Goal: Transaction & Acquisition: Download file/media

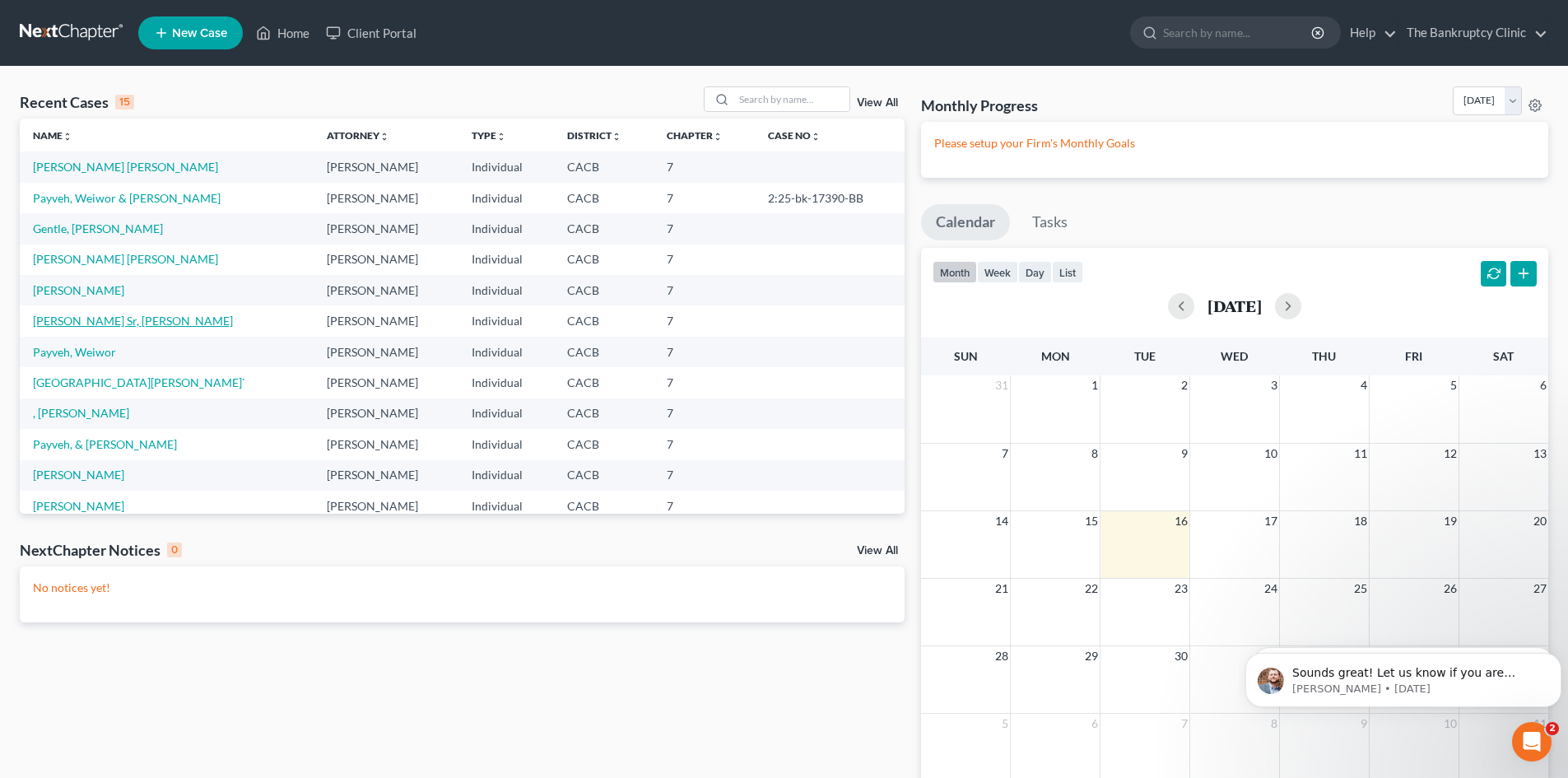
click at [70, 322] on link "[PERSON_NAME] Sr, [PERSON_NAME]" at bounding box center [133, 320] width 200 height 14
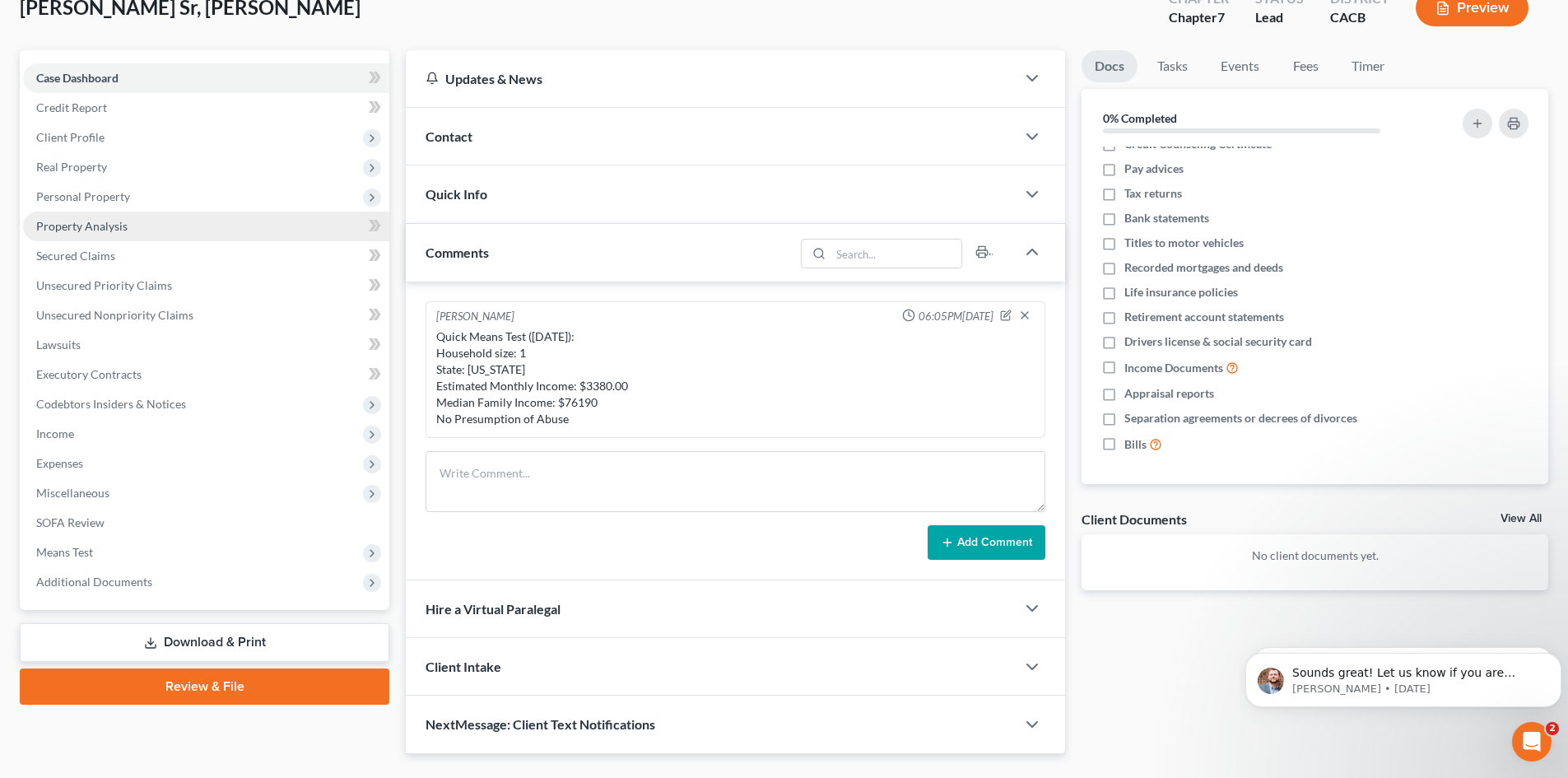
scroll to position [147, 0]
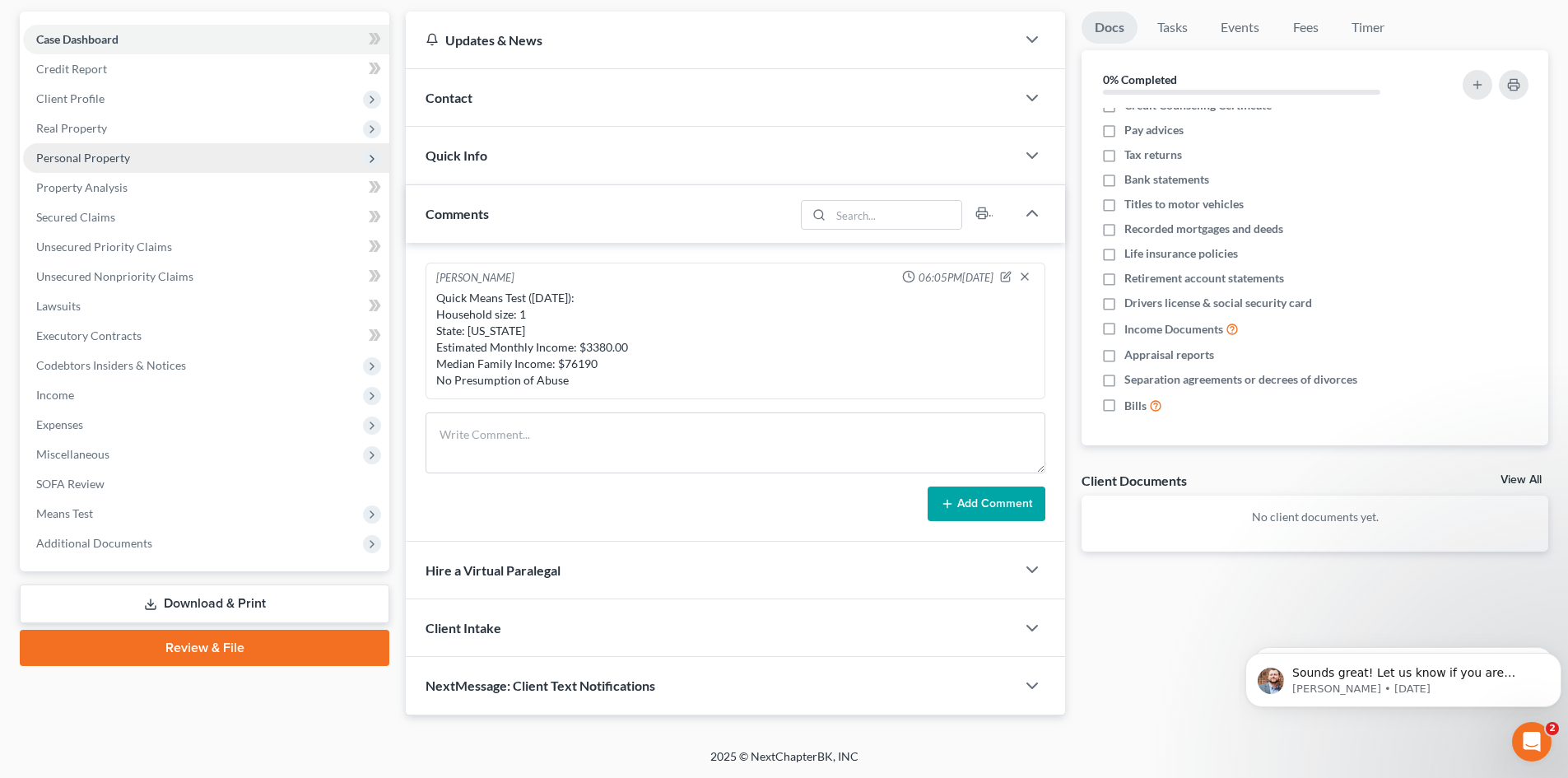
click at [77, 155] on span "Personal Property" at bounding box center [83, 158] width 93 height 14
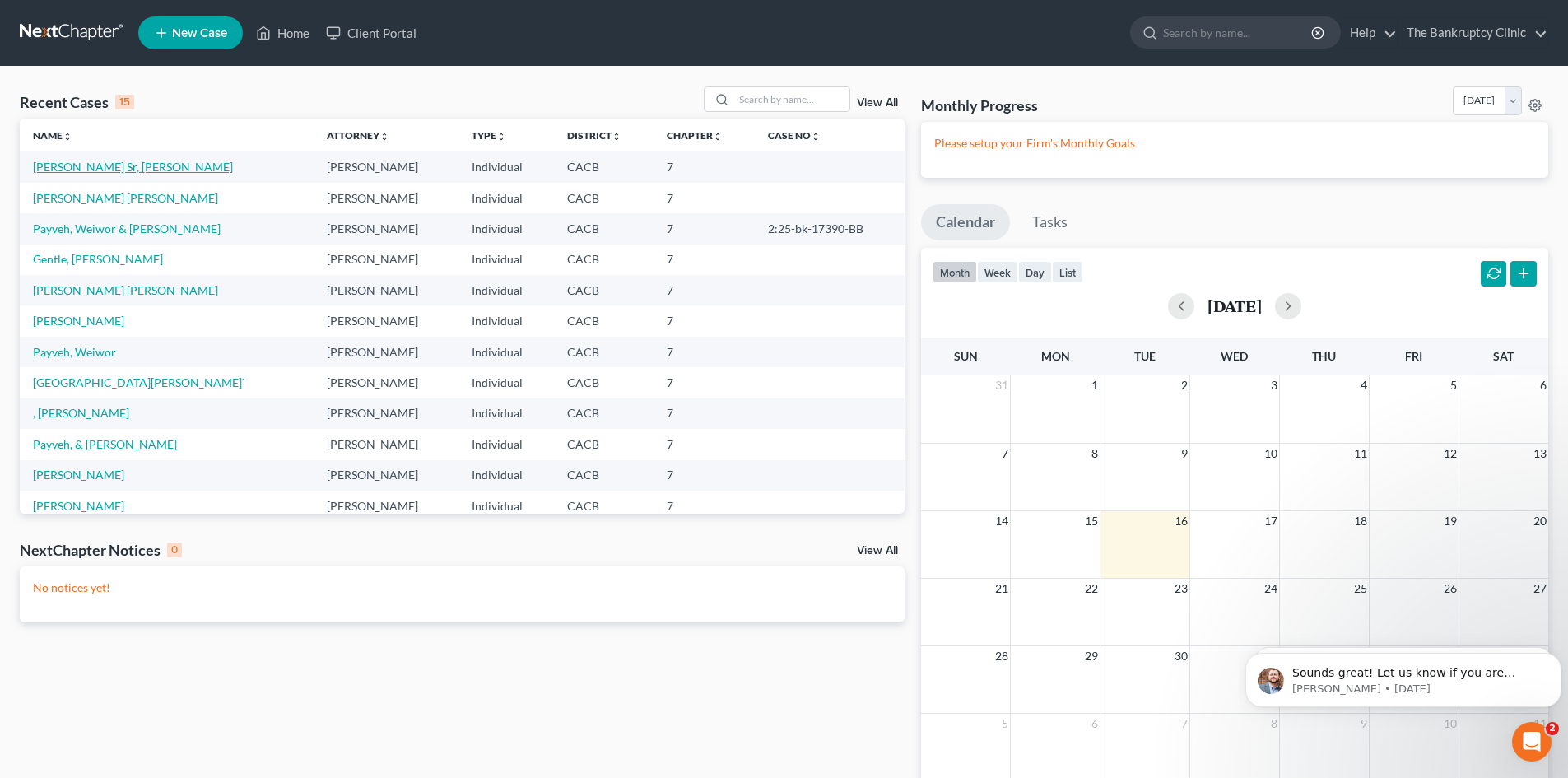
click at [107, 166] on link "[PERSON_NAME] Sr, [PERSON_NAME]" at bounding box center [133, 166] width 200 height 14
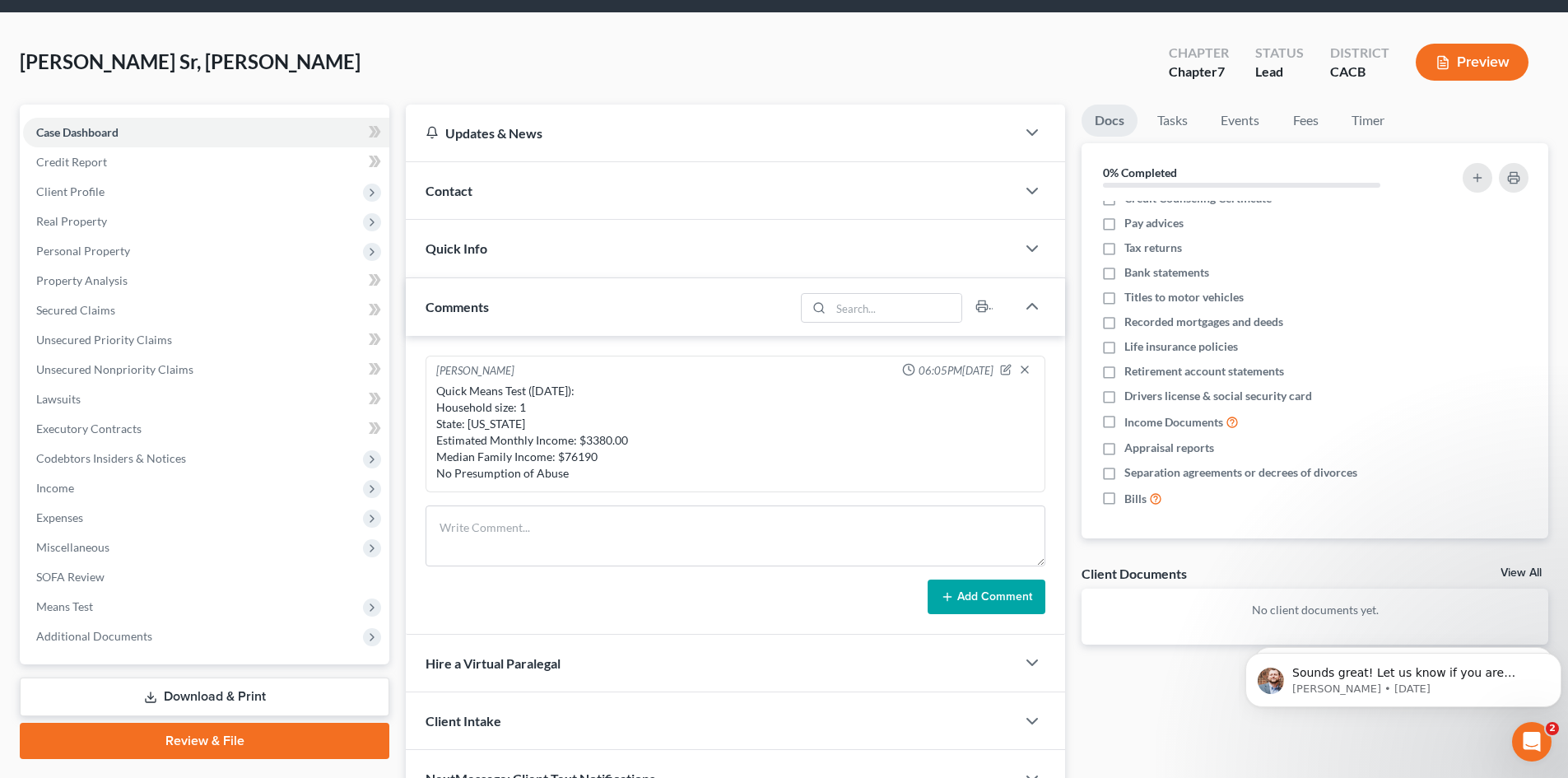
scroll to position [147, 0]
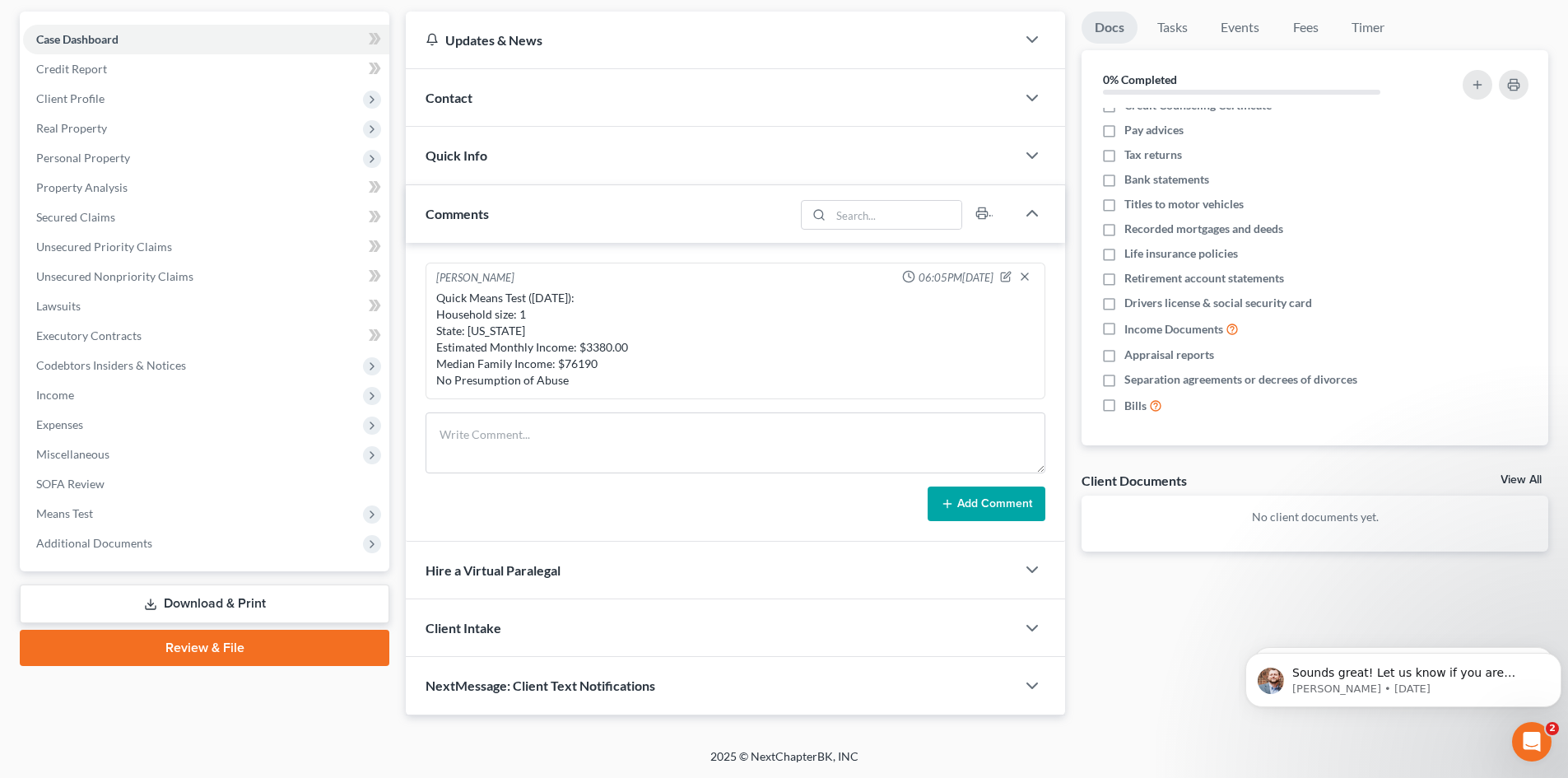
click at [190, 599] on link "Download & Print" at bounding box center [204, 604] width 369 height 38
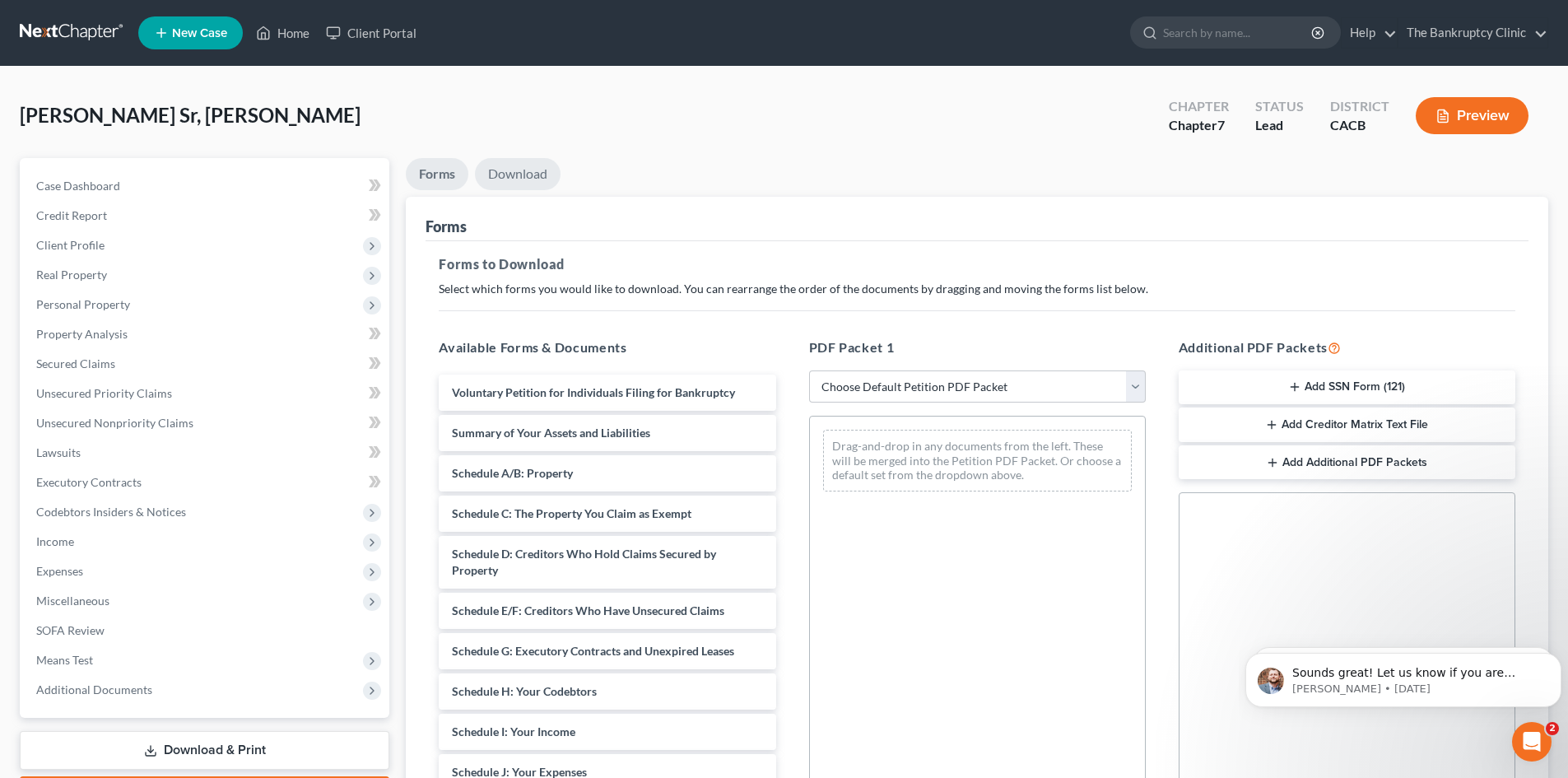
click at [529, 179] on link "Download" at bounding box center [518, 174] width 85 height 32
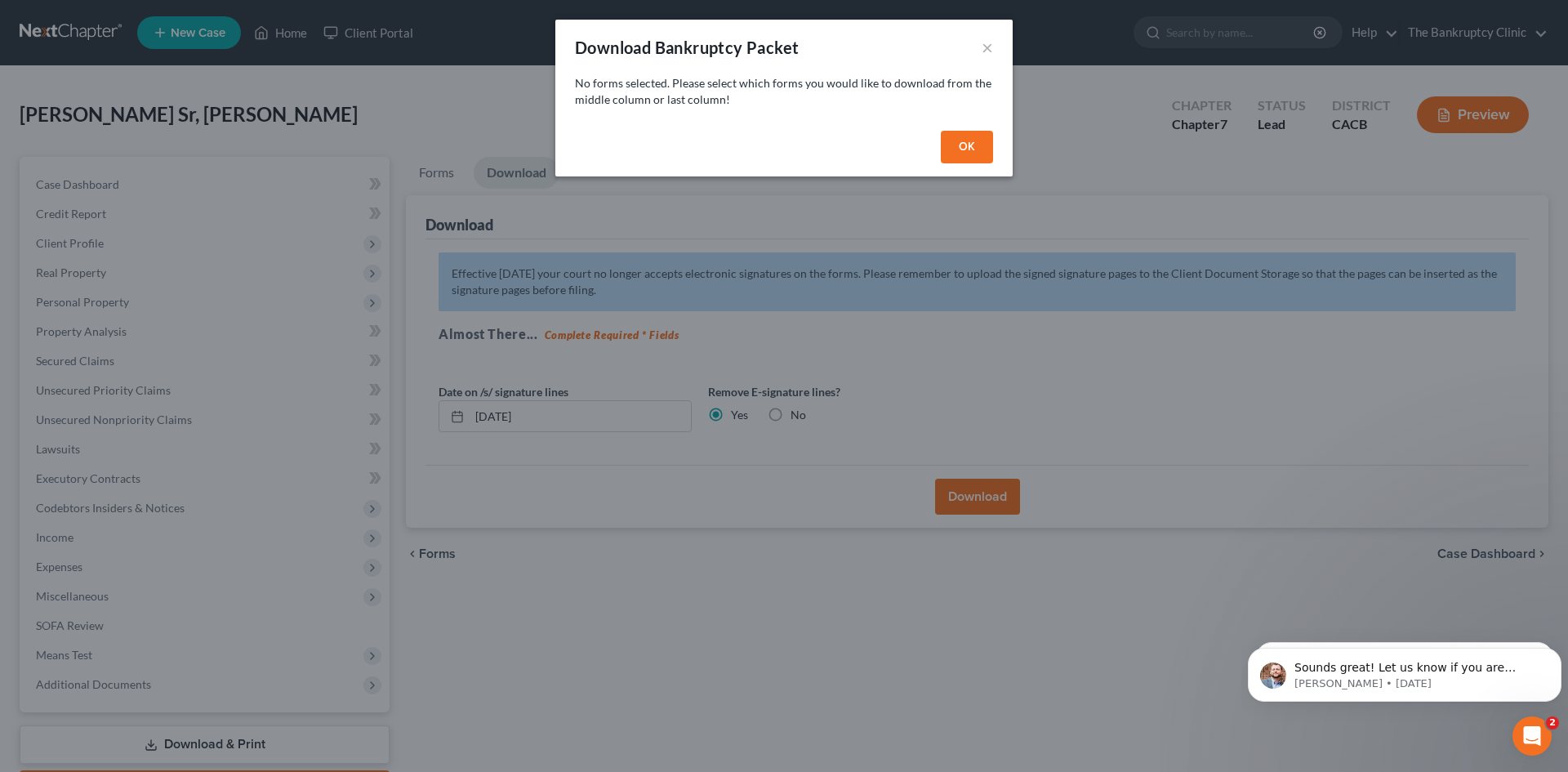
click at [983, 140] on button "OK" at bounding box center [967, 147] width 52 height 33
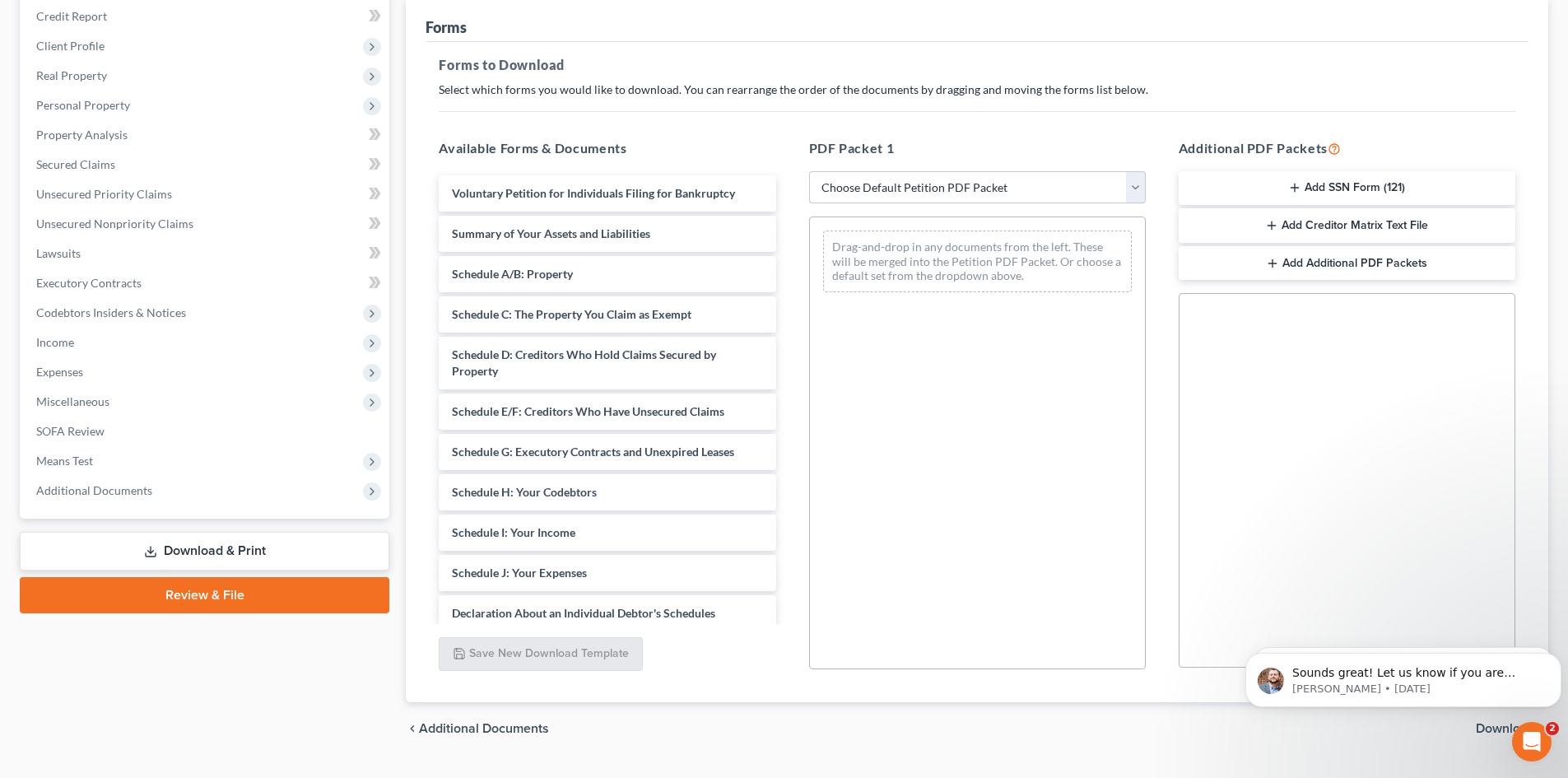
scroll to position [239, 0]
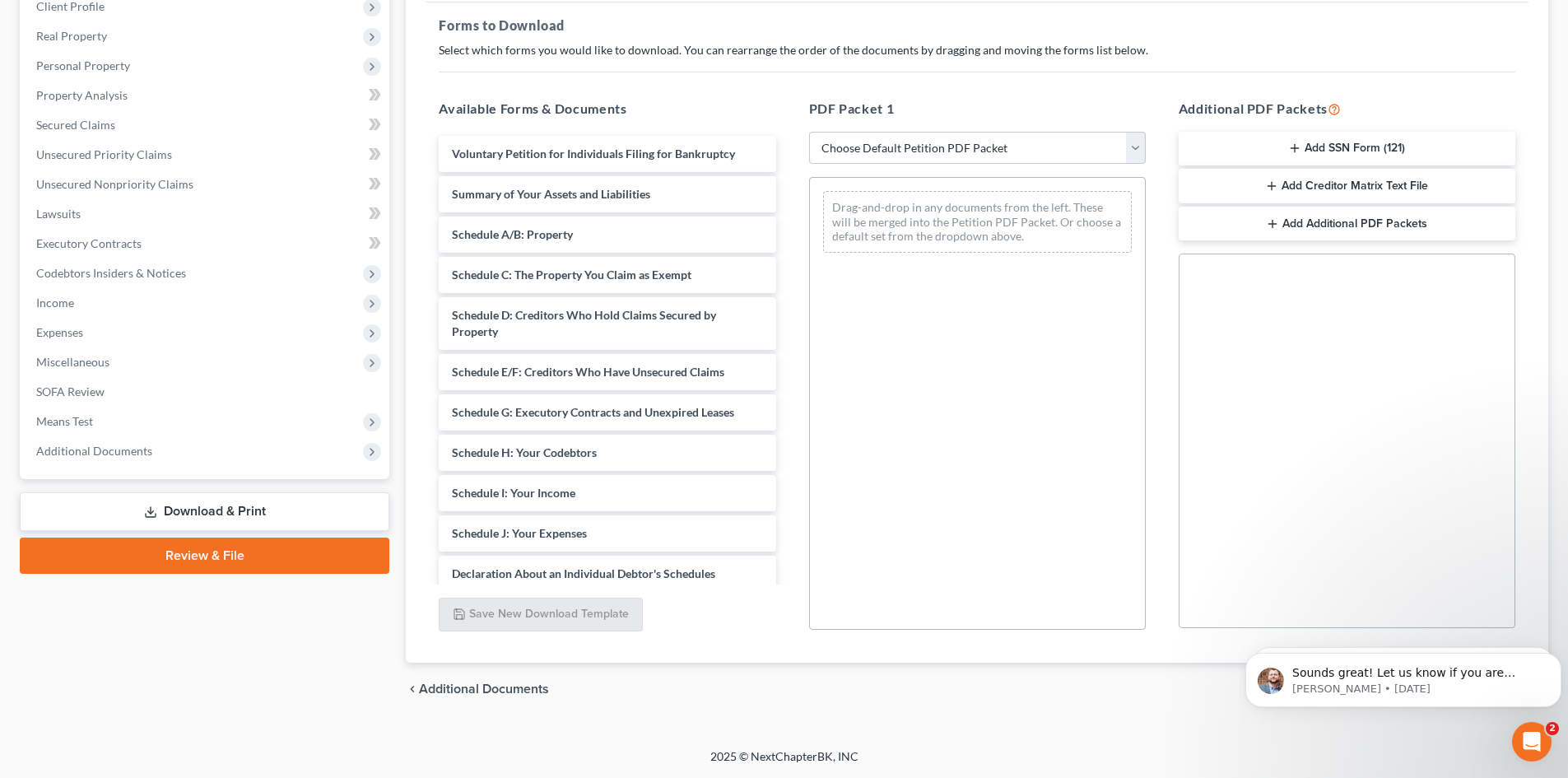
click at [221, 509] on link "Download & Print" at bounding box center [204, 511] width 369 height 38
click at [1143, 145] on select "Choose Default Petition PDF Packet Complete Bankruptcy Petition (all forms and …" at bounding box center [977, 148] width 336 height 33
select select "0"
click at [809, 132] on select "Choose Default Petition PDF Packet Complete Bankruptcy Petition (all forms and …" at bounding box center [977, 148] width 336 height 33
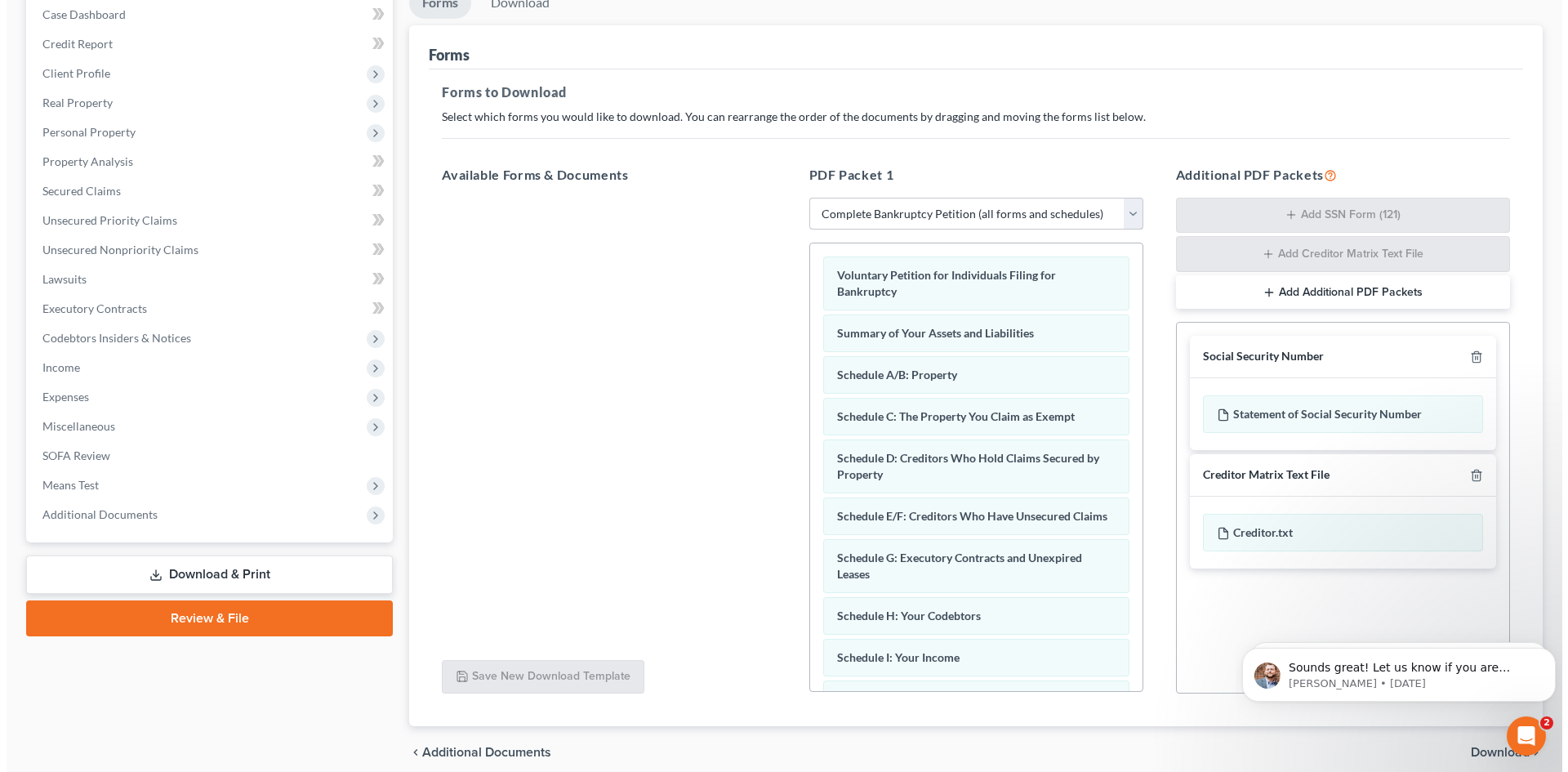
scroll to position [0, 0]
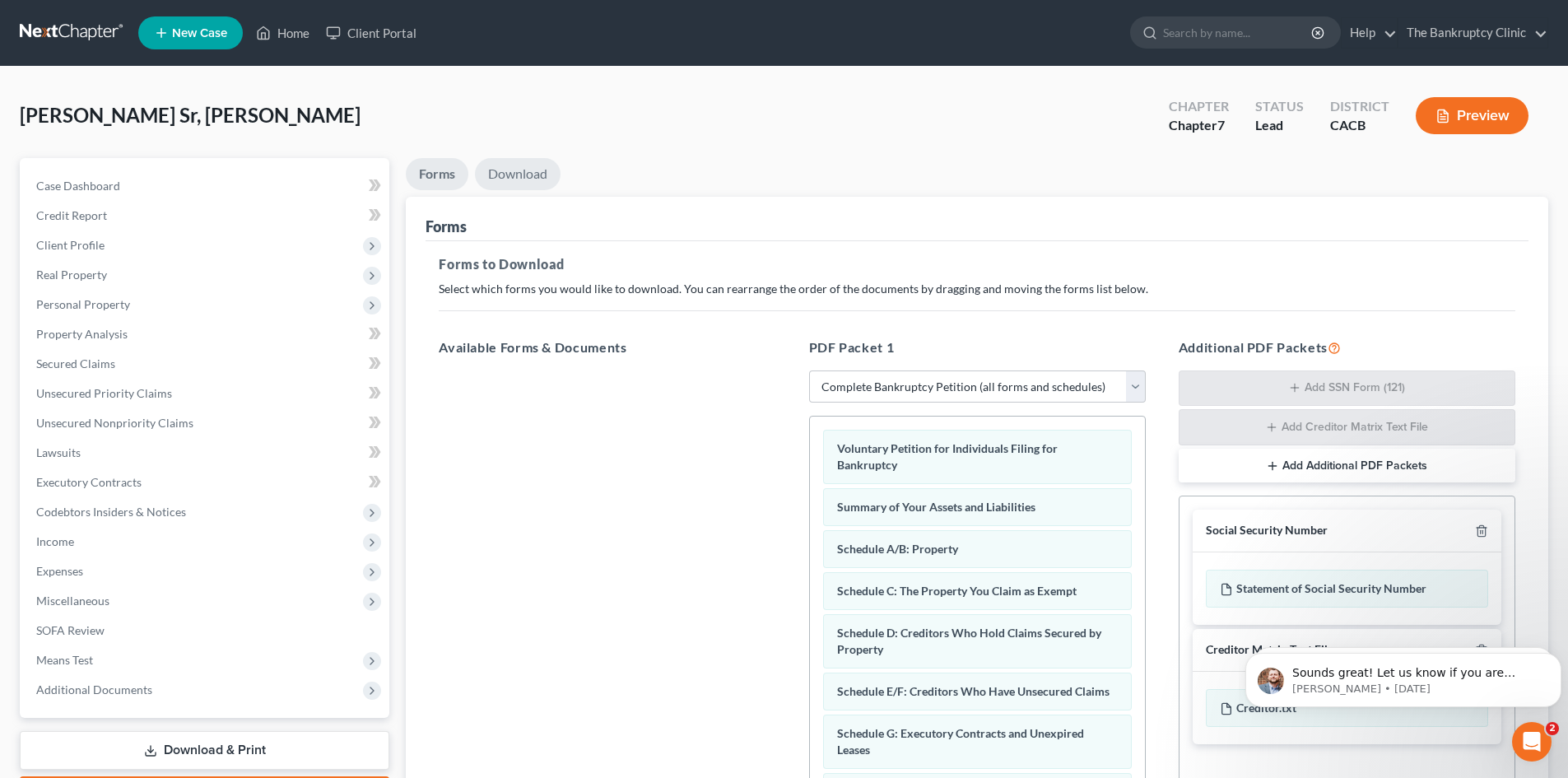
click at [513, 167] on link "Download" at bounding box center [518, 174] width 85 height 32
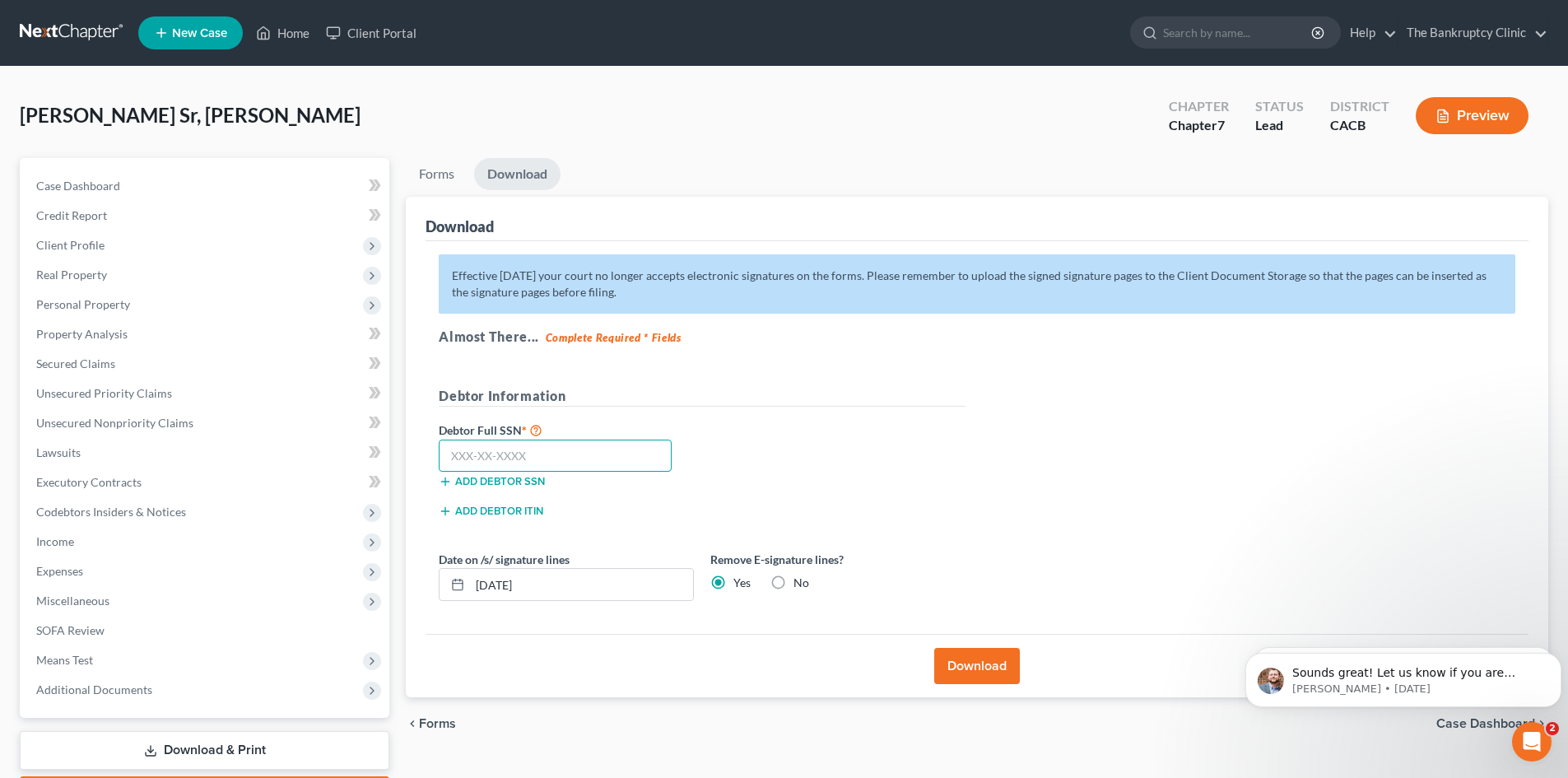
click at [530, 454] on input "text" at bounding box center [555, 456] width 233 height 33
type input "777-77-7777"
click at [569, 592] on input "[DATE]" at bounding box center [581, 584] width 223 height 31
type input "0"
click at [959, 655] on button "Download" at bounding box center [977, 666] width 85 height 36
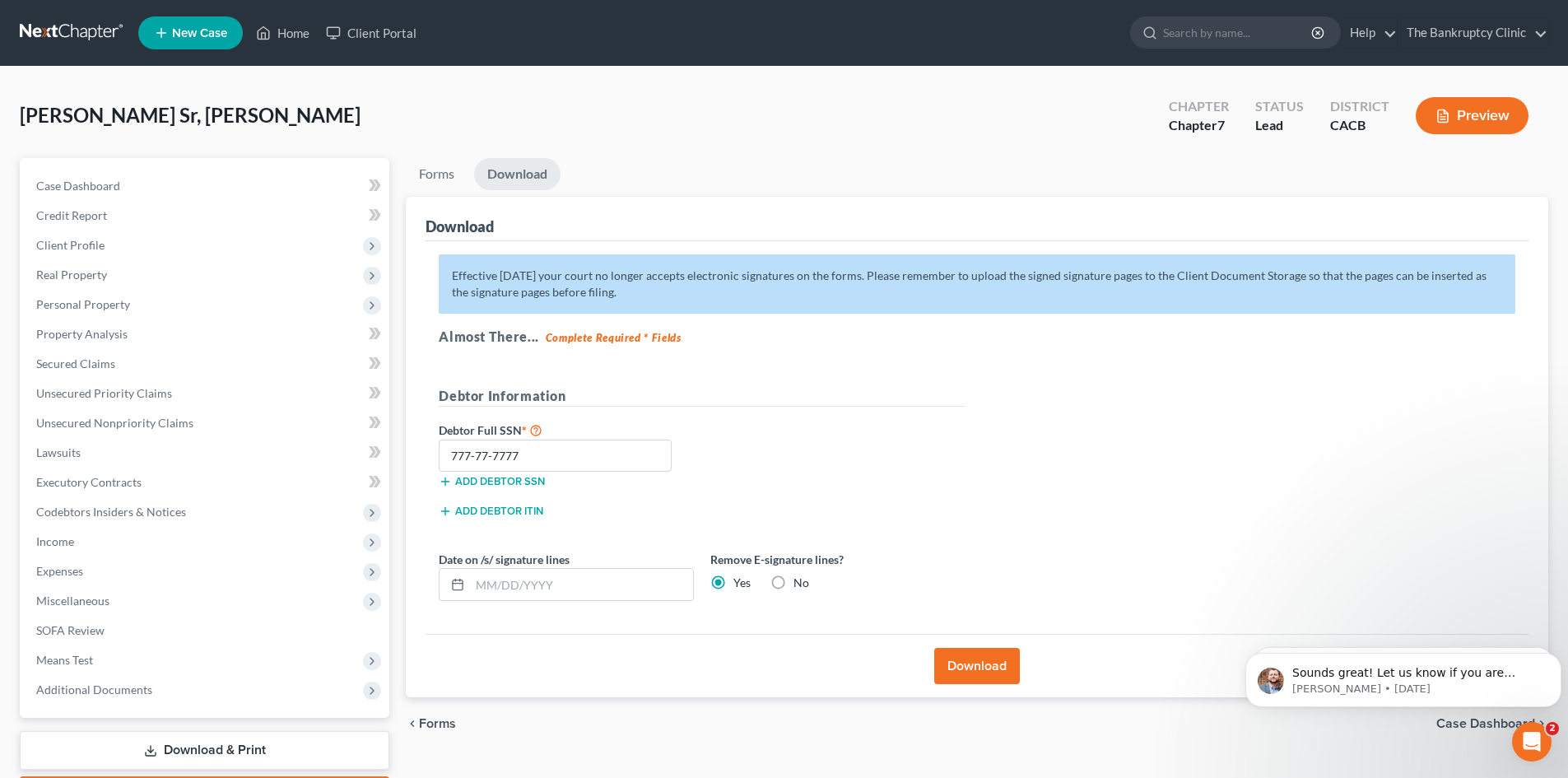
click at [959, 655] on button "Download" at bounding box center [977, 666] width 85 height 36
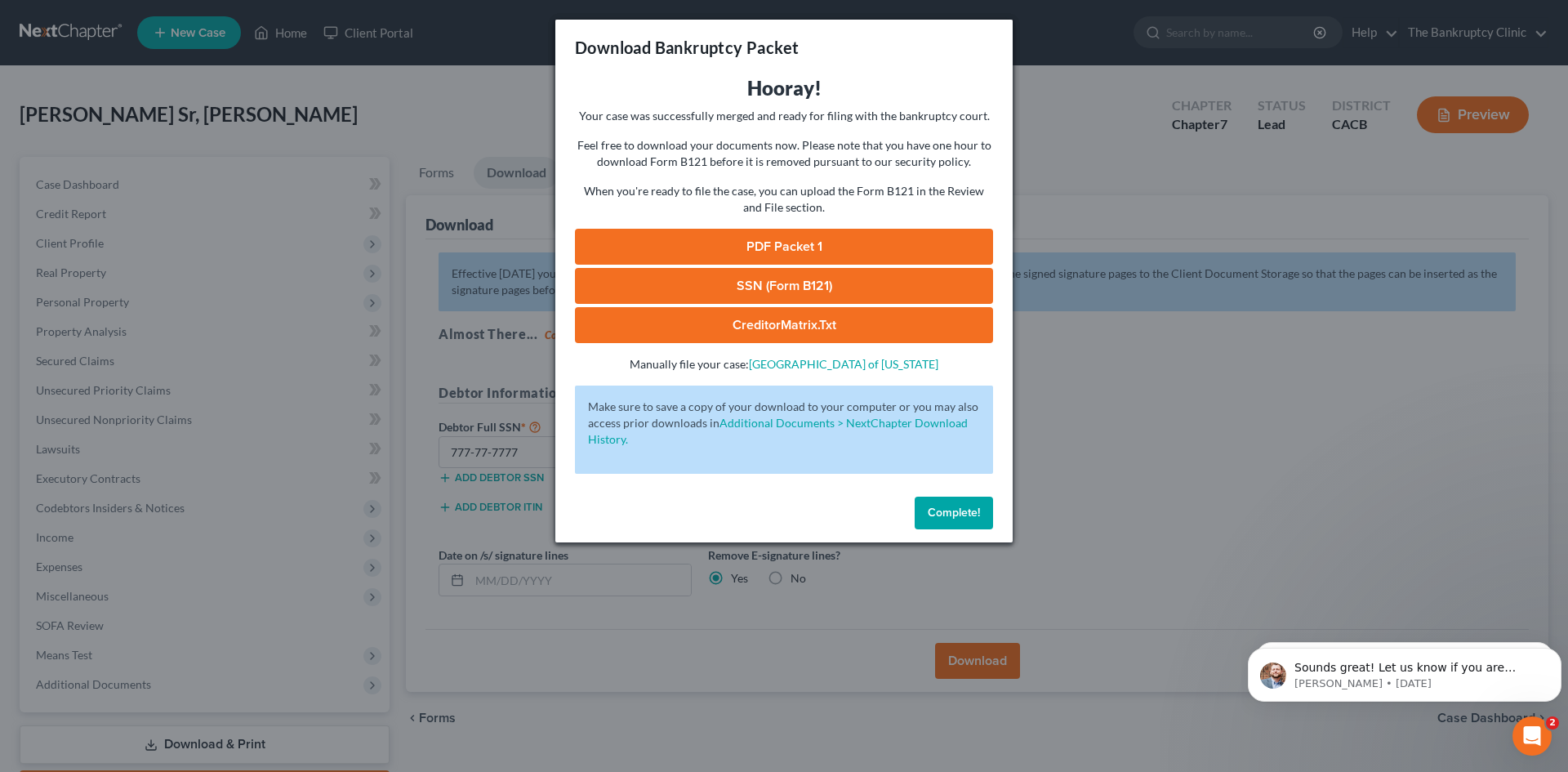
click at [963, 250] on link "PDF Packet 1" at bounding box center [784, 246] width 418 height 36
